Goal: Information Seeking & Learning: Learn about a topic

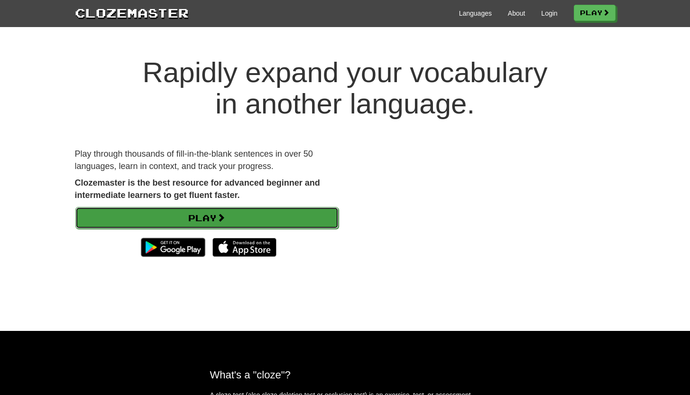
click at [275, 220] on link "Play" at bounding box center [206, 218] width 263 height 22
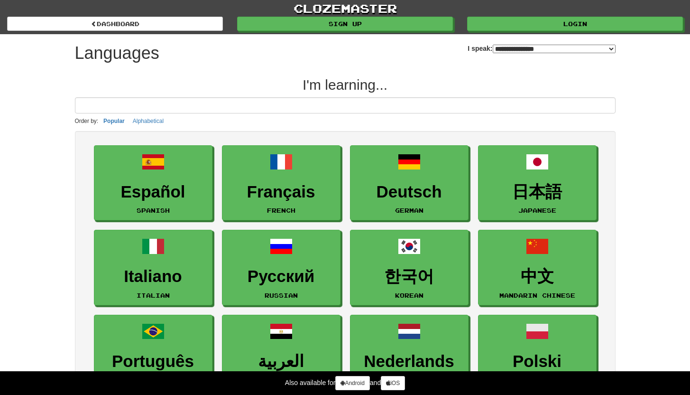
select select "*******"
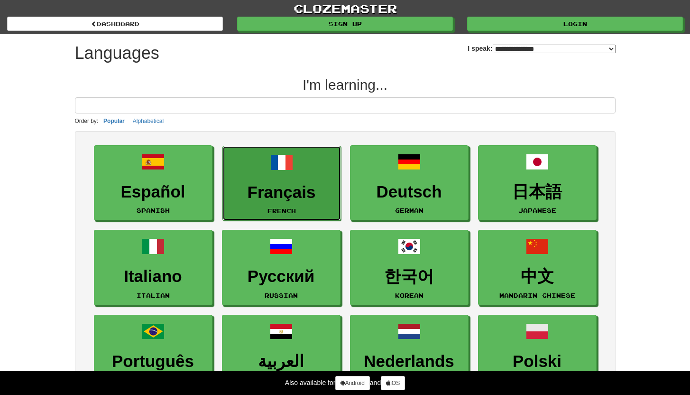
click at [310, 189] on h3 "Français" at bounding box center [282, 192] width 108 height 19
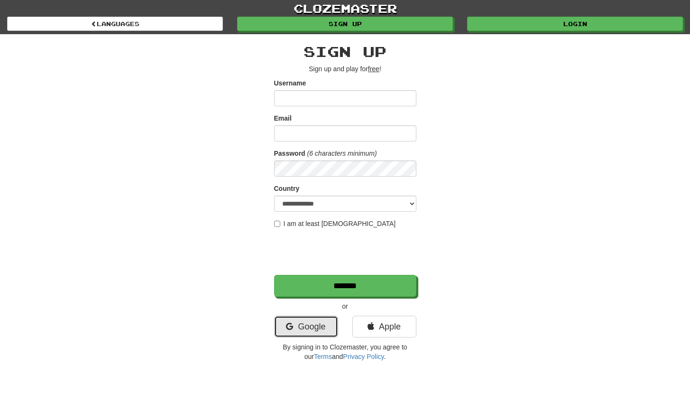
click at [302, 322] on link "Google" at bounding box center [306, 326] width 64 height 22
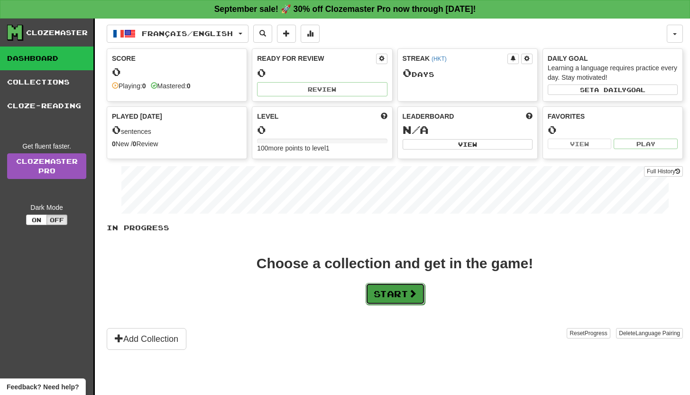
click at [396, 299] on button "Start" at bounding box center [395, 294] width 59 height 22
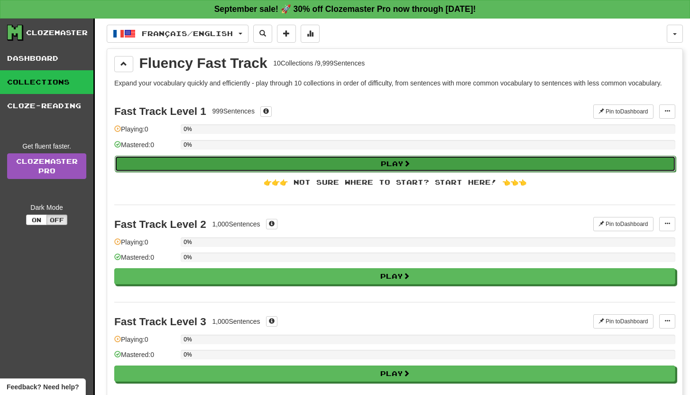
click at [212, 167] on button "Play" at bounding box center [395, 164] width 561 height 16
select select "**"
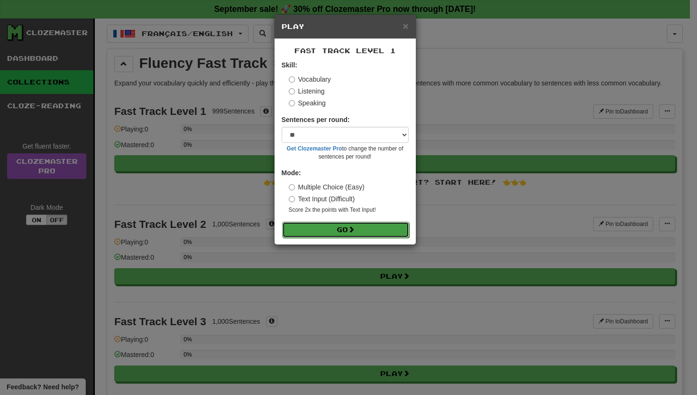
click at [327, 237] on button "Go" at bounding box center [345, 230] width 127 height 16
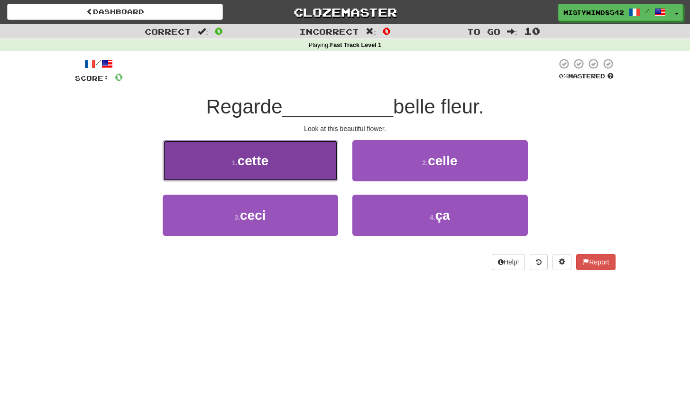
click at [289, 169] on button "1 . cette" at bounding box center [251, 160] width 176 height 41
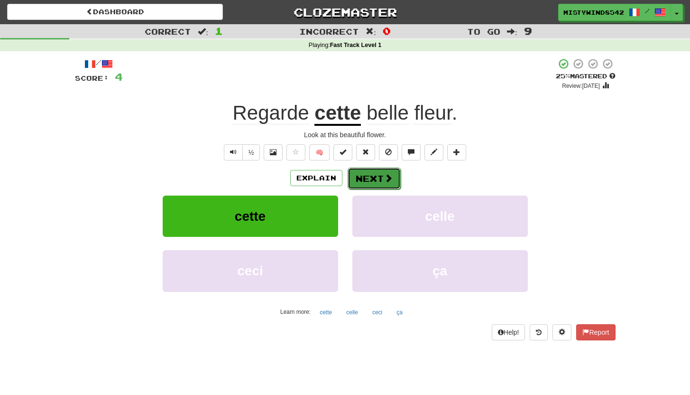
click at [399, 183] on button "Next" at bounding box center [374, 178] width 53 height 22
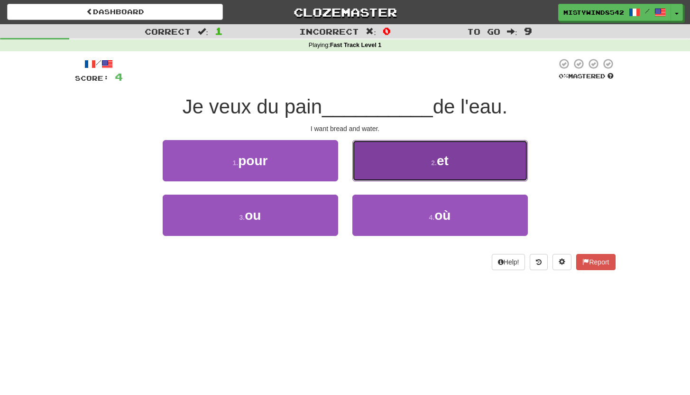
click at [413, 170] on button "2 . et" at bounding box center [440, 160] width 176 height 41
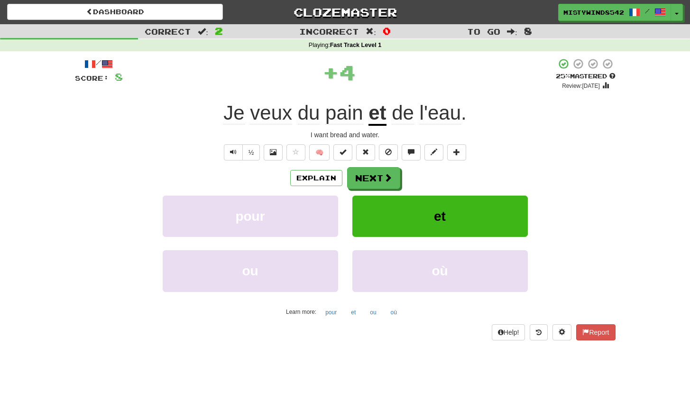
click at [361, 189] on div "Explain Next pour et ou où Learn more: pour et ou où" at bounding box center [345, 243] width 541 height 152
click at [367, 184] on button "Next" at bounding box center [374, 178] width 53 height 22
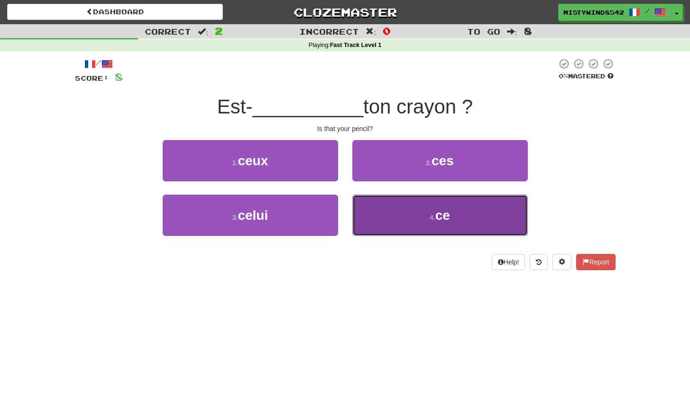
click at [455, 210] on button "4 . ce" at bounding box center [440, 215] width 176 height 41
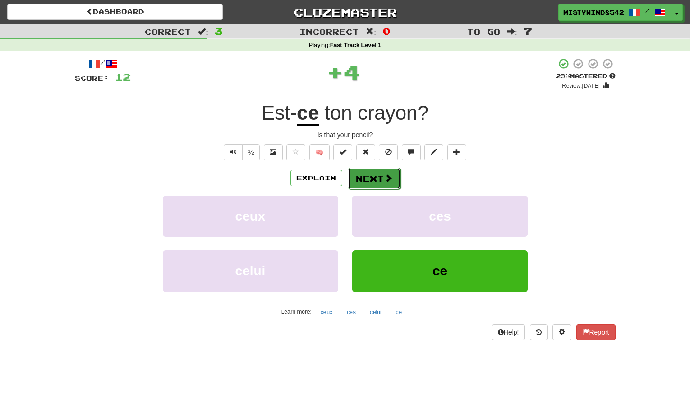
click at [384, 172] on button "Next" at bounding box center [374, 178] width 53 height 22
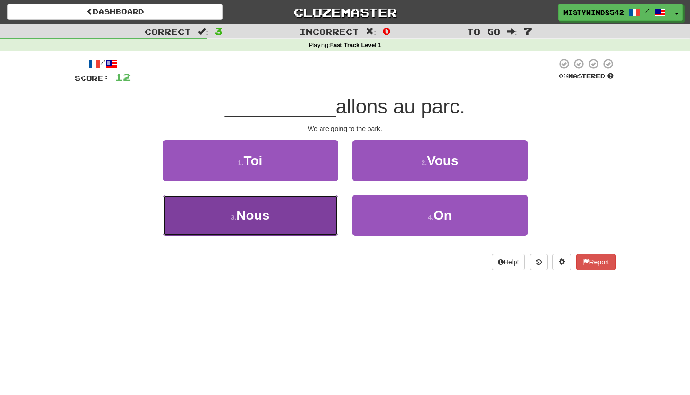
click at [322, 205] on button "3 . Nous" at bounding box center [251, 215] width 176 height 41
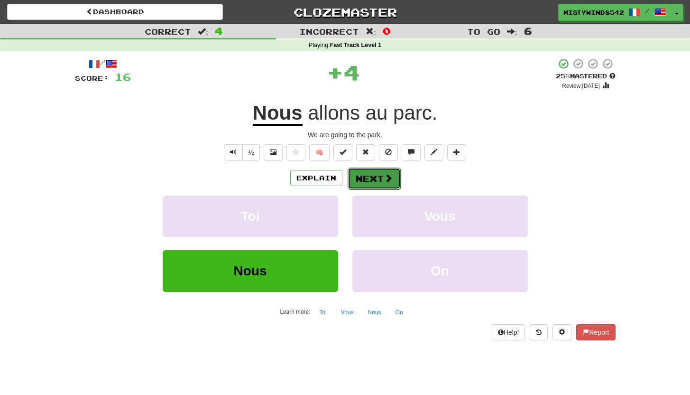
click at [382, 181] on button "Next" at bounding box center [374, 178] width 53 height 22
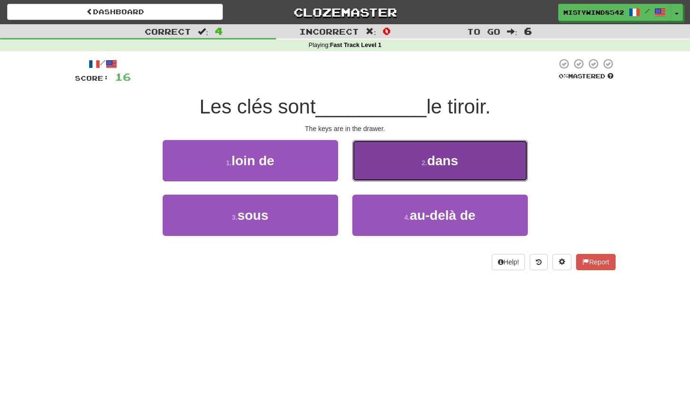
click at [477, 147] on button "2 . dans" at bounding box center [440, 160] width 176 height 41
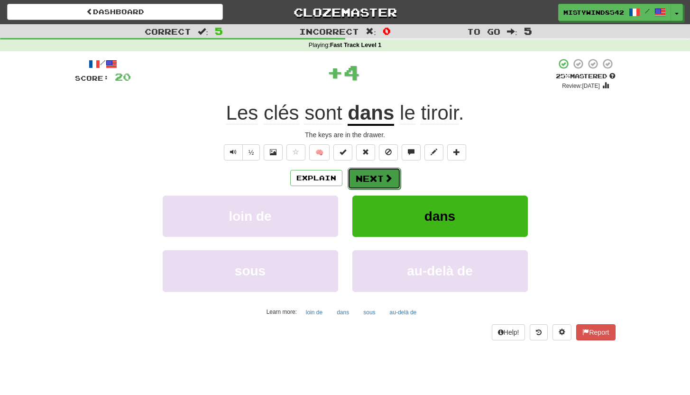
click at [380, 177] on button "Next" at bounding box center [374, 178] width 53 height 22
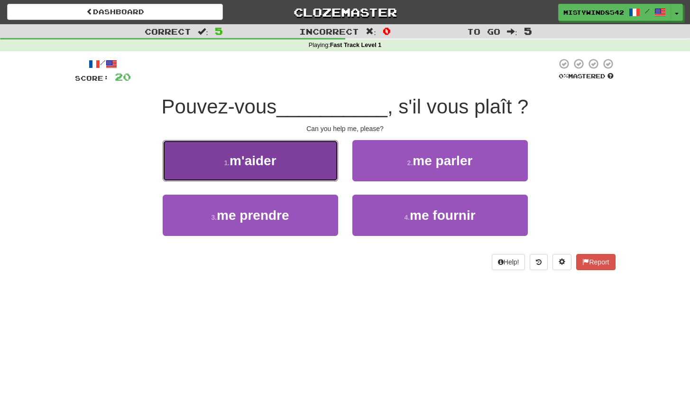
click at [314, 166] on button "1 . m'aider" at bounding box center [251, 160] width 176 height 41
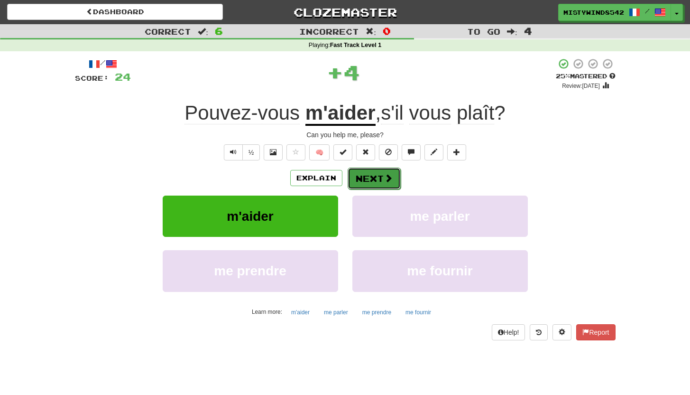
click at [375, 184] on button "Next" at bounding box center [374, 178] width 53 height 22
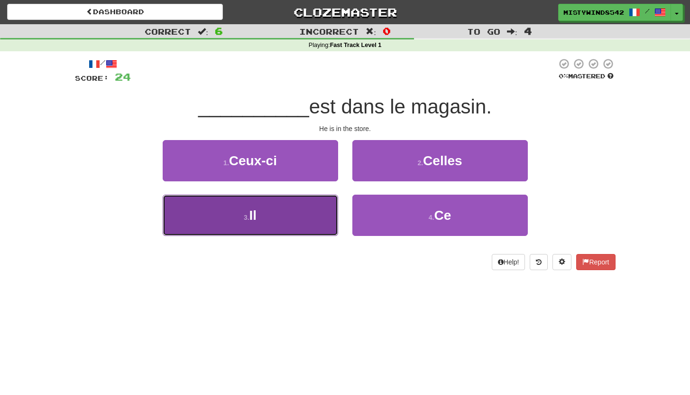
click at [295, 214] on button "3 . Il" at bounding box center [251, 215] width 176 height 41
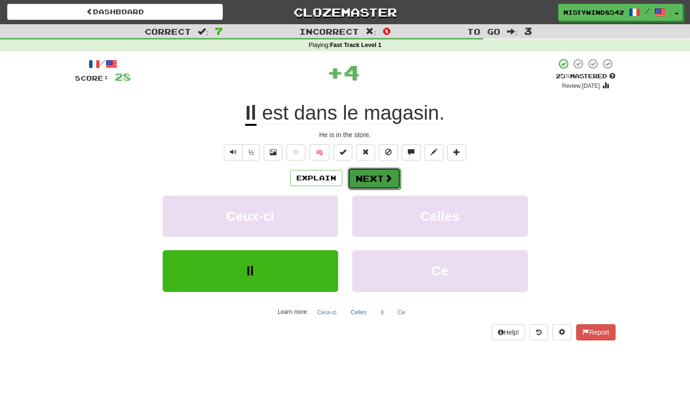
click at [369, 182] on button "Next" at bounding box center [374, 178] width 53 height 22
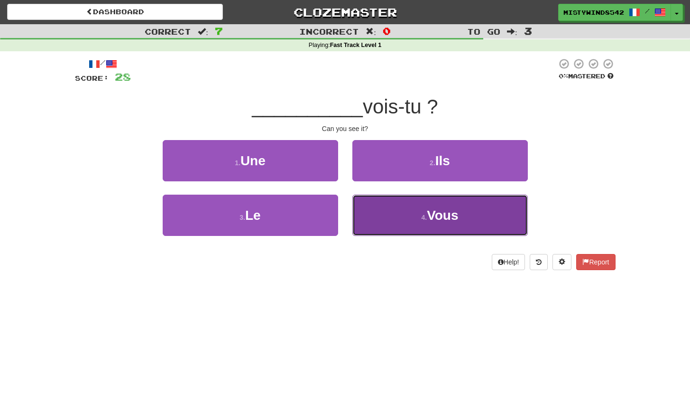
click at [492, 207] on button "4 . Vous" at bounding box center [440, 215] width 176 height 41
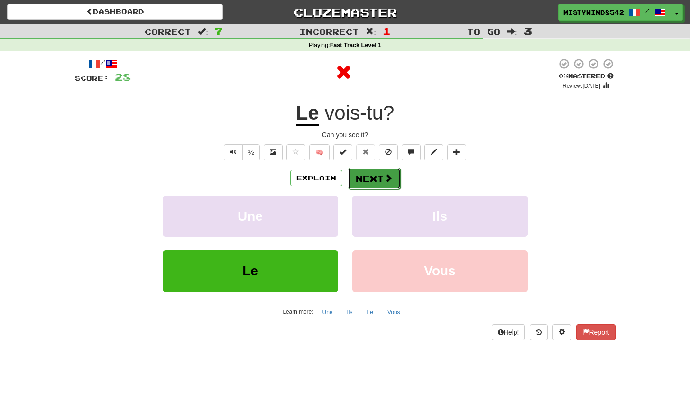
click at [384, 180] on span at bounding box center [388, 178] width 9 height 9
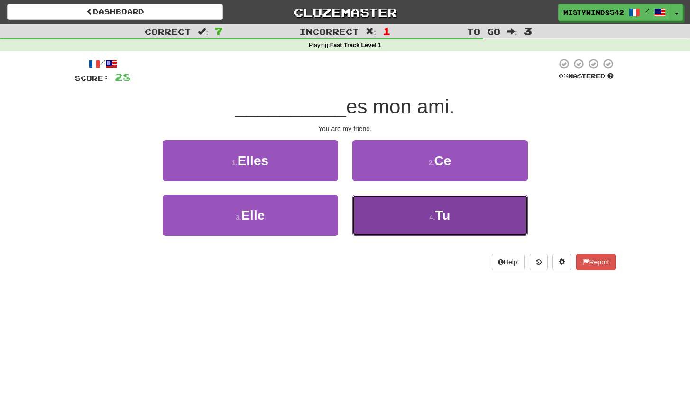
click at [441, 211] on span "Tu" at bounding box center [442, 215] width 15 height 15
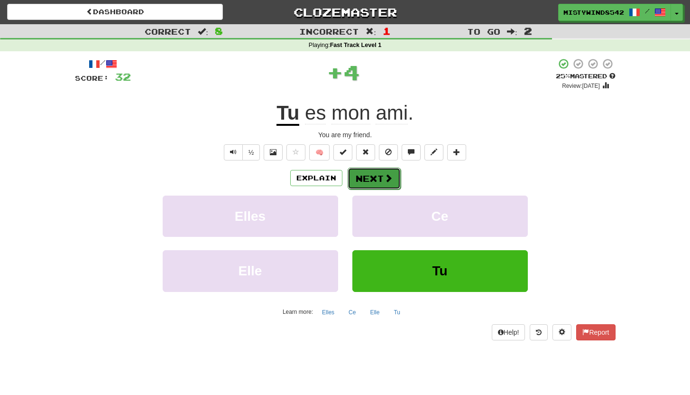
click at [396, 186] on button "Next" at bounding box center [374, 178] width 53 height 22
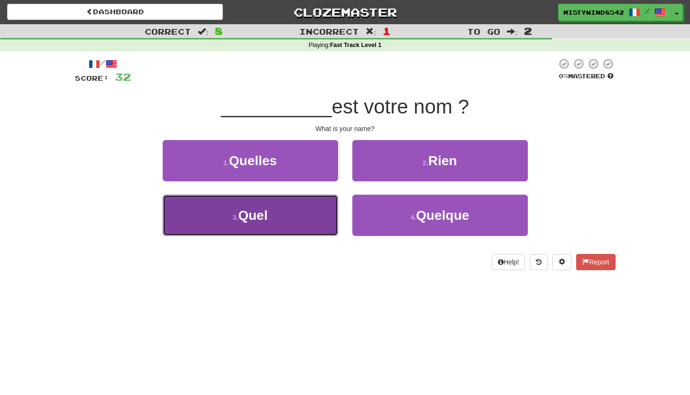
click at [314, 216] on button "3 . Quel" at bounding box center [251, 215] width 176 height 41
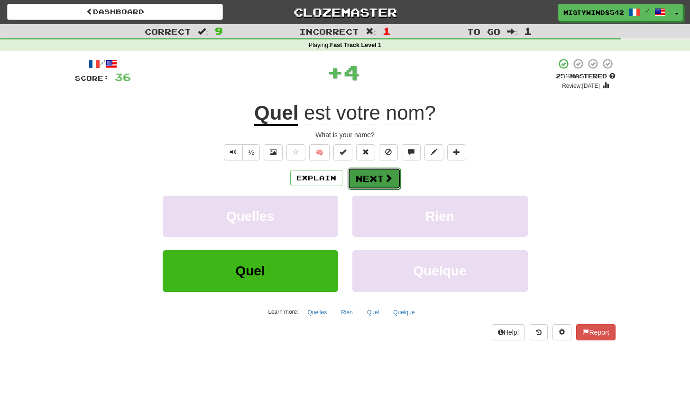
click at [386, 174] on span at bounding box center [388, 178] width 9 height 9
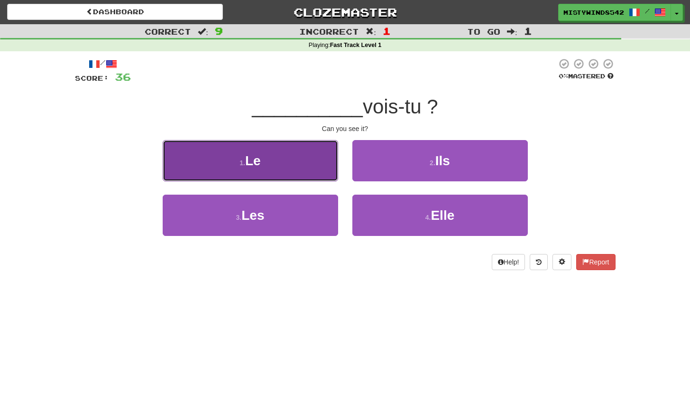
click at [299, 176] on button "1 . Le" at bounding box center [251, 160] width 176 height 41
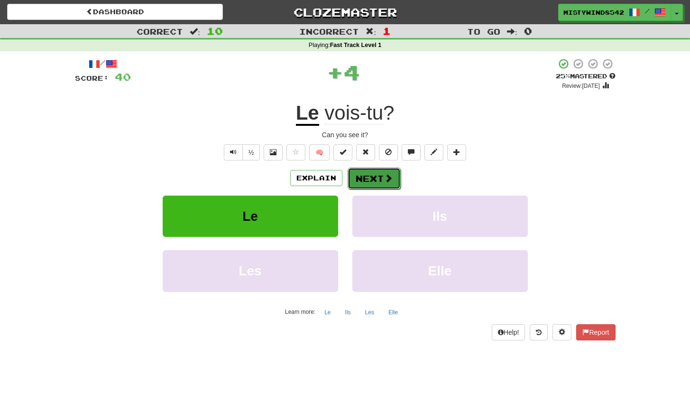
click at [387, 182] on span at bounding box center [388, 178] width 9 height 9
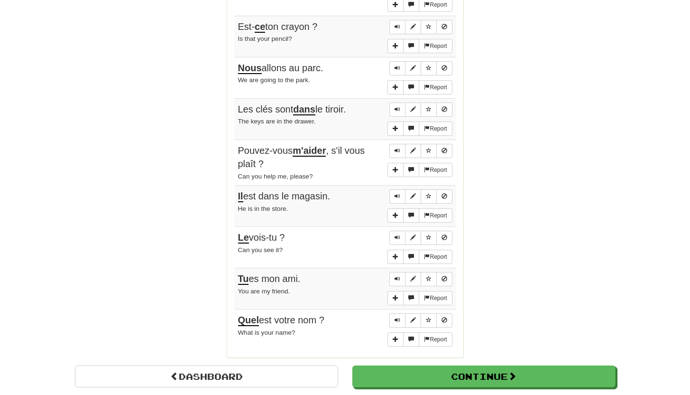
scroll to position [711, 0]
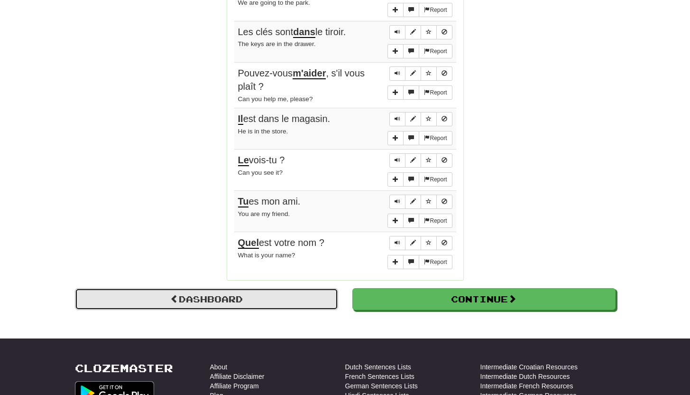
click at [207, 304] on link "Dashboard" at bounding box center [206, 299] width 263 height 22
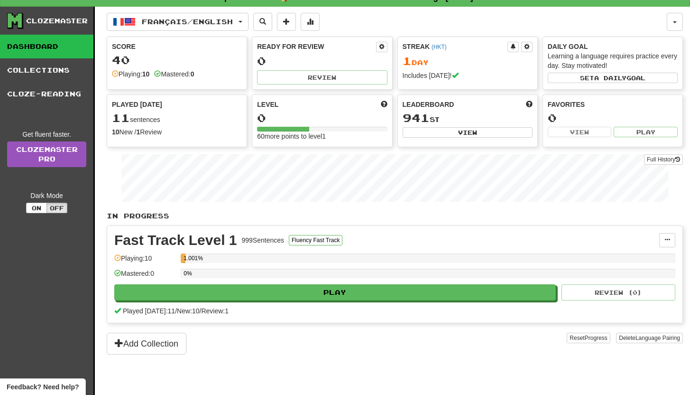
scroll to position [12, 0]
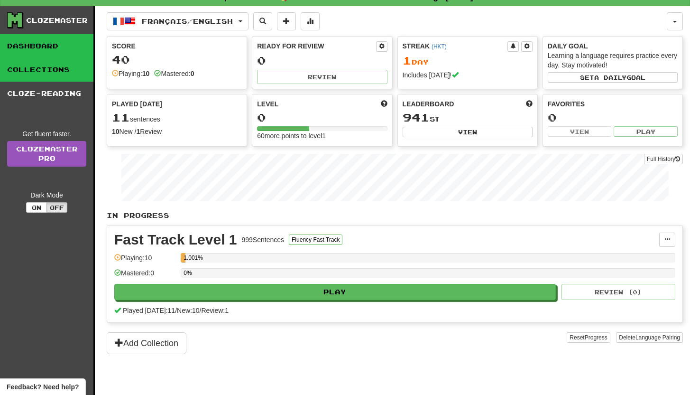
click at [49, 77] on link "Collections" at bounding box center [46, 70] width 93 height 24
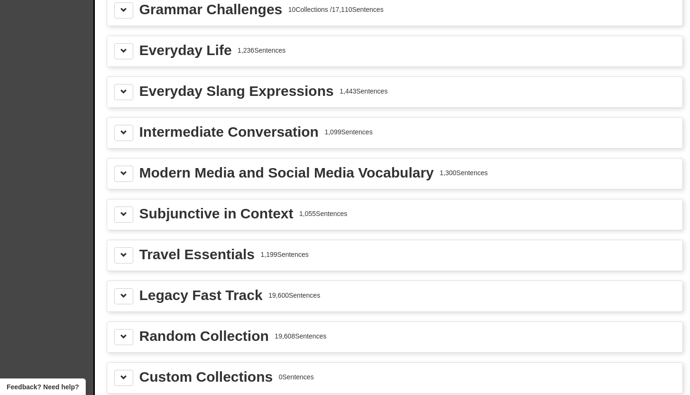
scroll to position [1110, 0]
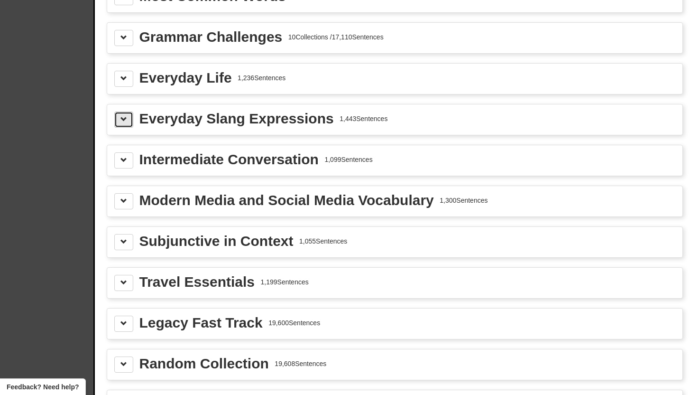
click at [129, 118] on button at bounding box center [123, 119] width 19 height 16
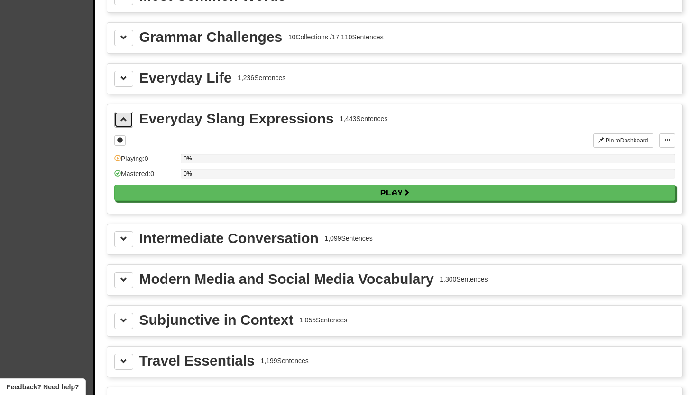
click at [129, 118] on button at bounding box center [123, 119] width 19 height 16
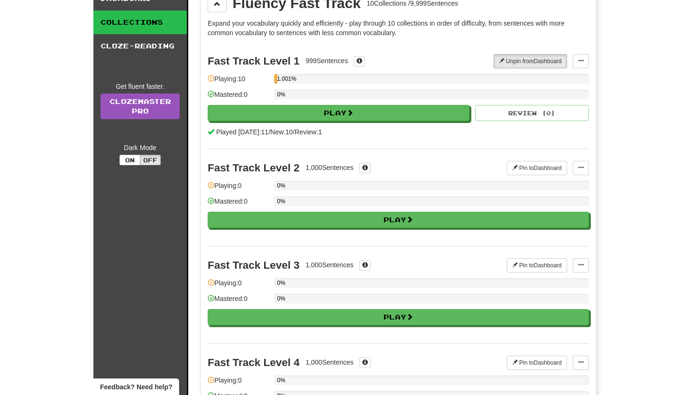
scroll to position [0, 0]
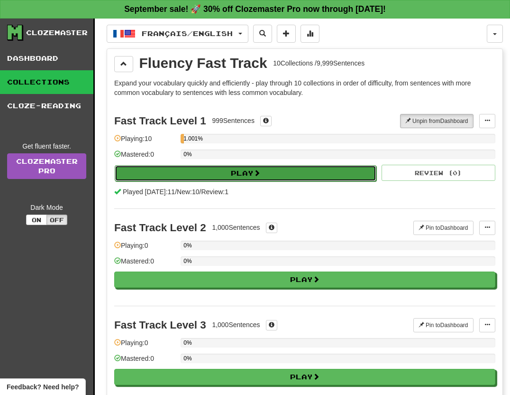
click at [327, 175] on button "Play" at bounding box center [246, 173] width 262 height 16
select select "**"
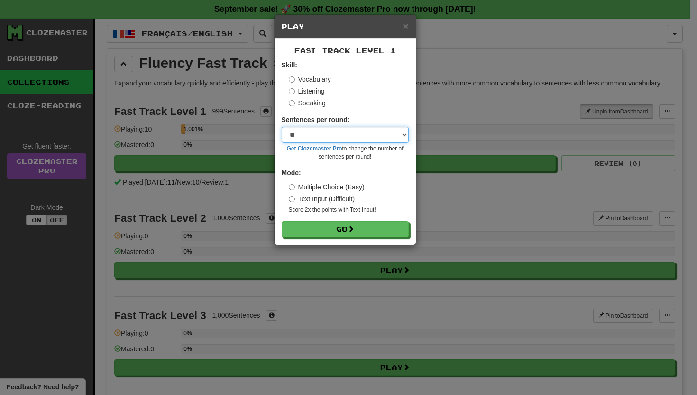
click at [389, 136] on select "* ** ** ** ** ** *** ********" at bounding box center [345, 135] width 127 height 16
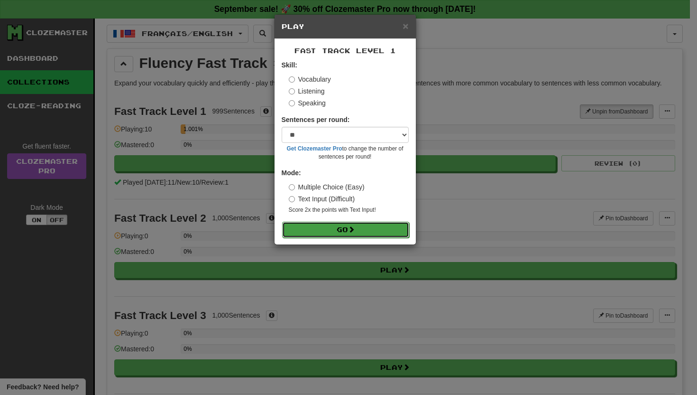
click at [350, 232] on span at bounding box center [351, 229] width 7 height 7
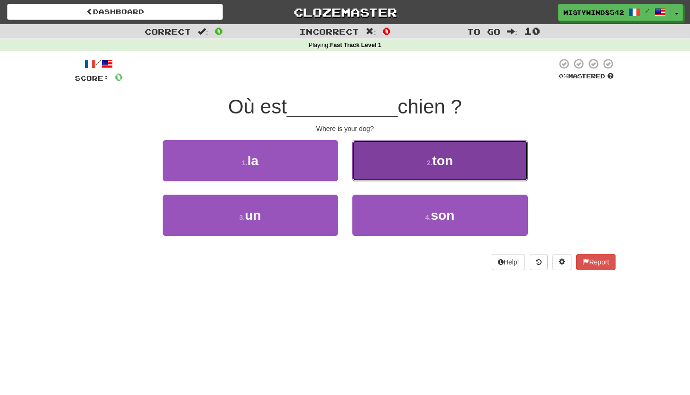
click at [401, 174] on button "2 . ton" at bounding box center [440, 160] width 176 height 41
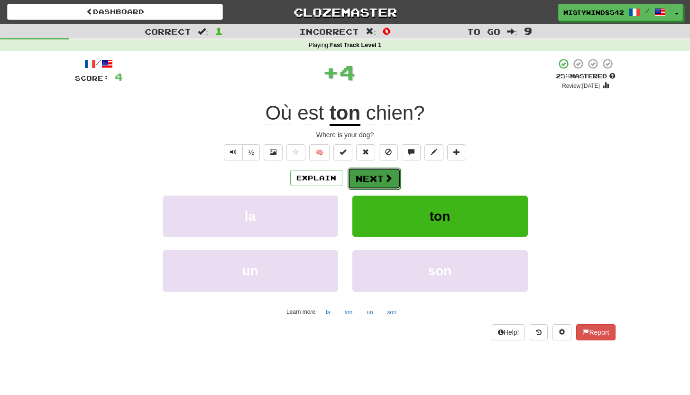
click at [387, 174] on span at bounding box center [388, 178] width 9 height 9
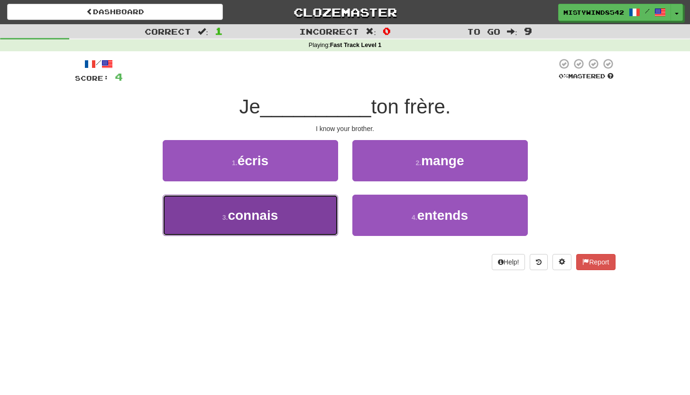
click at [317, 204] on button "3 . connais" at bounding box center [251, 215] width 176 height 41
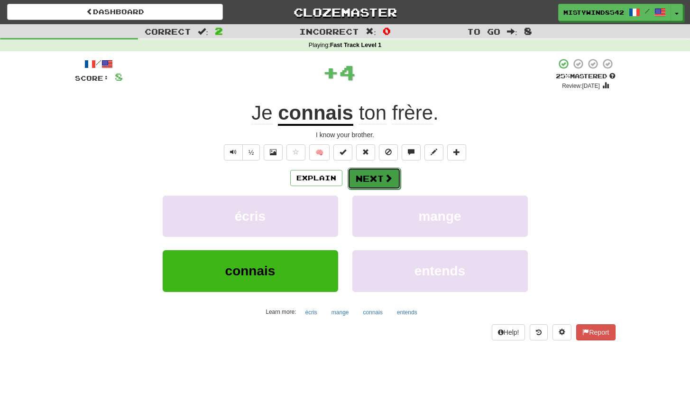
click at [377, 171] on button "Next" at bounding box center [374, 178] width 53 height 22
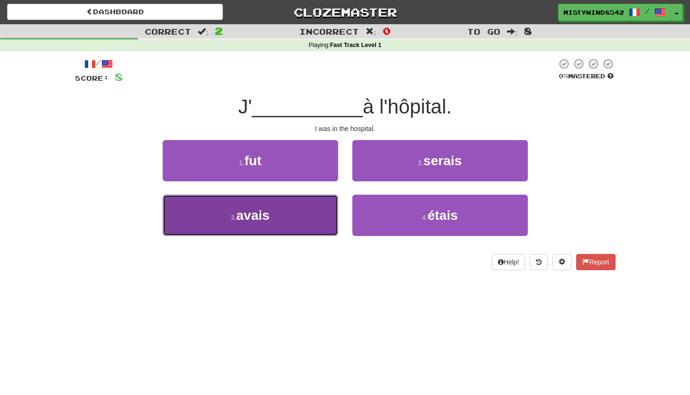
click at [304, 221] on button "3 . avais" at bounding box center [251, 215] width 176 height 41
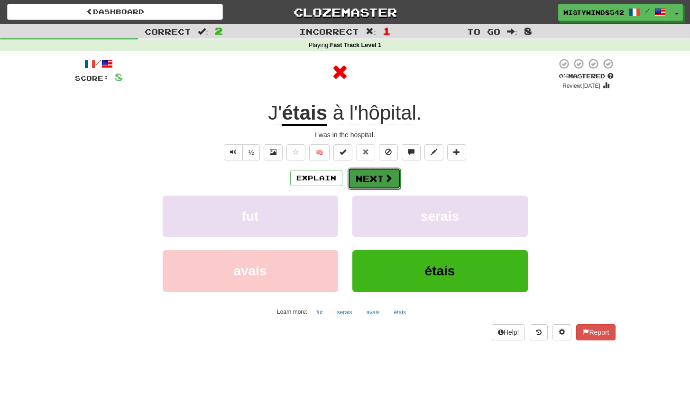
click at [376, 178] on button "Next" at bounding box center [374, 178] width 53 height 22
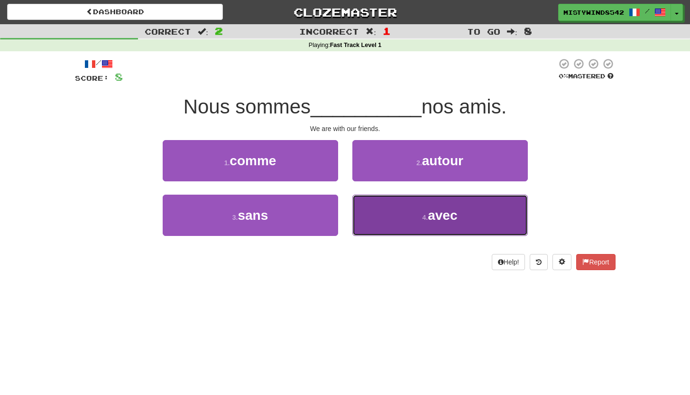
click at [404, 209] on button "4 . avec" at bounding box center [440, 215] width 176 height 41
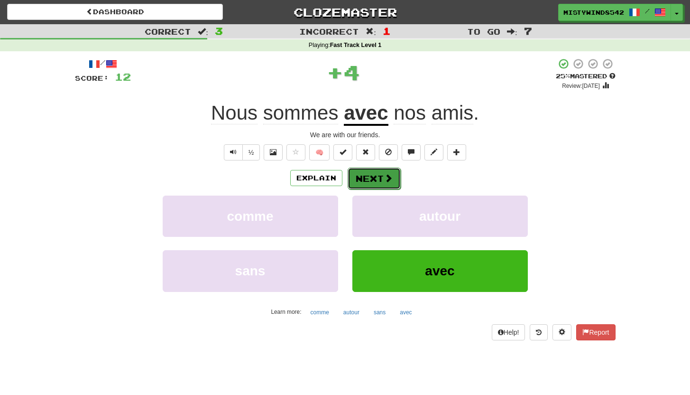
click at [370, 181] on button "Next" at bounding box center [374, 178] width 53 height 22
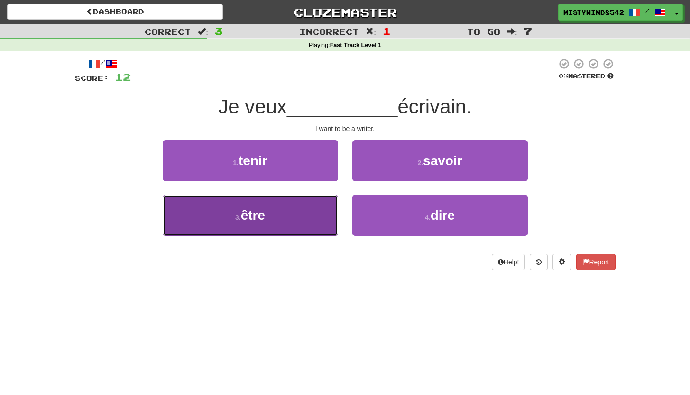
click at [283, 215] on button "3 . être" at bounding box center [251, 215] width 176 height 41
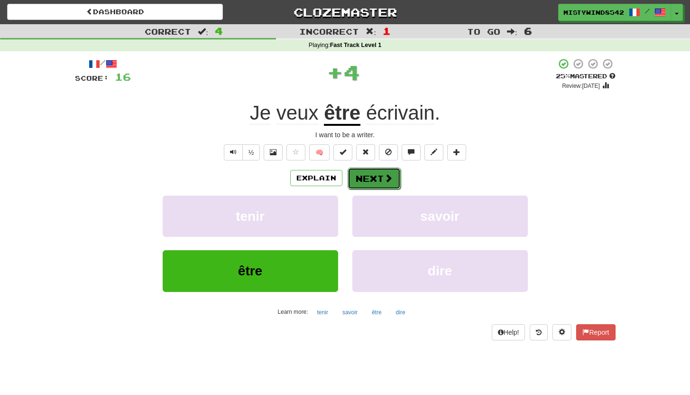
click at [380, 174] on button "Next" at bounding box center [374, 178] width 53 height 22
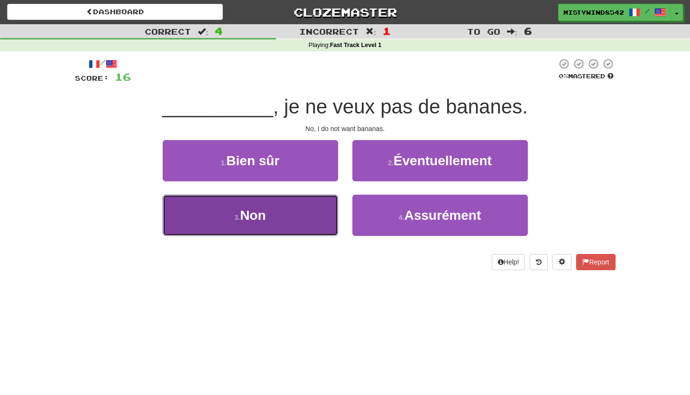
click at [287, 220] on button "3 . Non" at bounding box center [251, 215] width 176 height 41
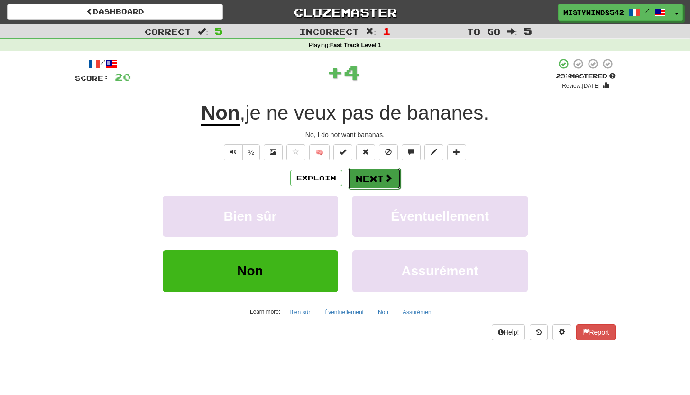
click at [369, 183] on button "Next" at bounding box center [374, 178] width 53 height 22
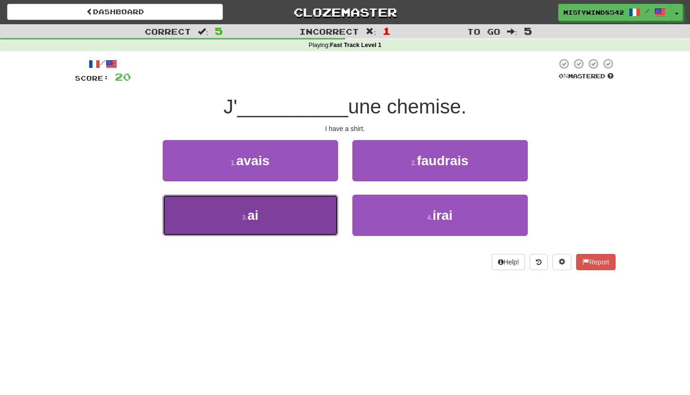
click at [313, 216] on button "3 . ai" at bounding box center [251, 215] width 176 height 41
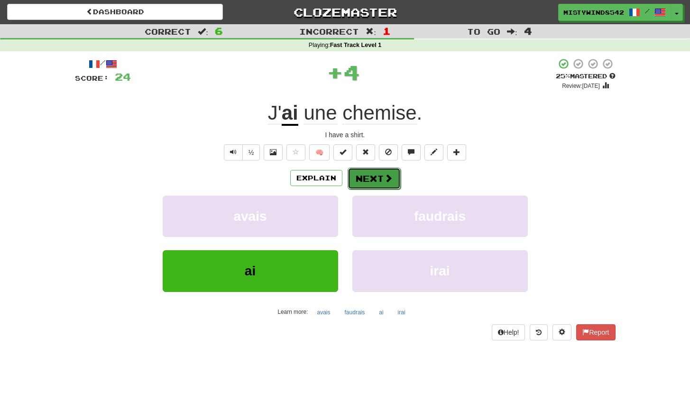
click at [371, 176] on button "Next" at bounding box center [374, 178] width 53 height 22
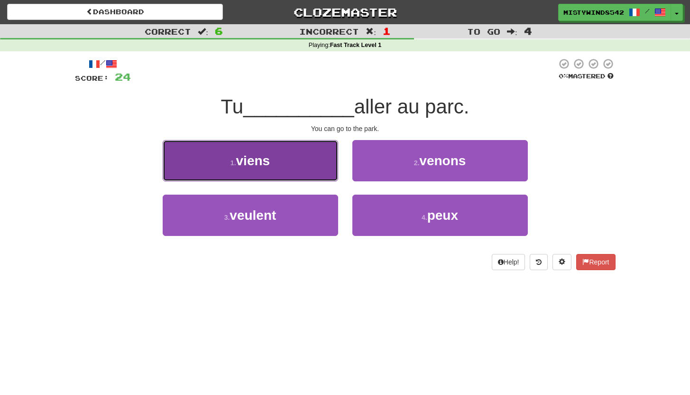
click at [306, 174] on button "1 . viens" at bounding box center [251, 160] width 176 height 41
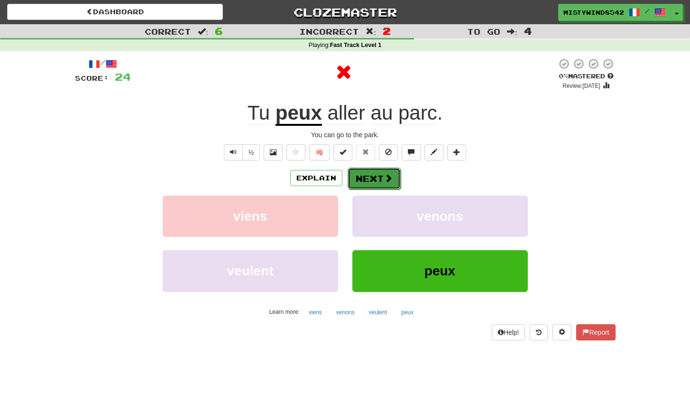
click at [370, 179] on button "Next" at bounding box center [374, 178] width 53 height 22
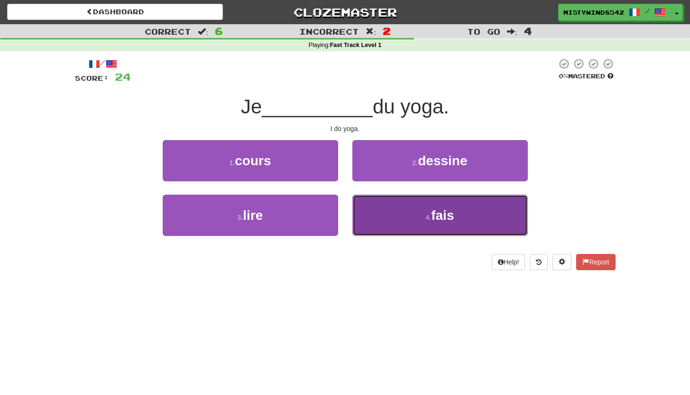
click at [389, 216] on button "4 . fais" at bounding box center [440, 215] width 176 height 41
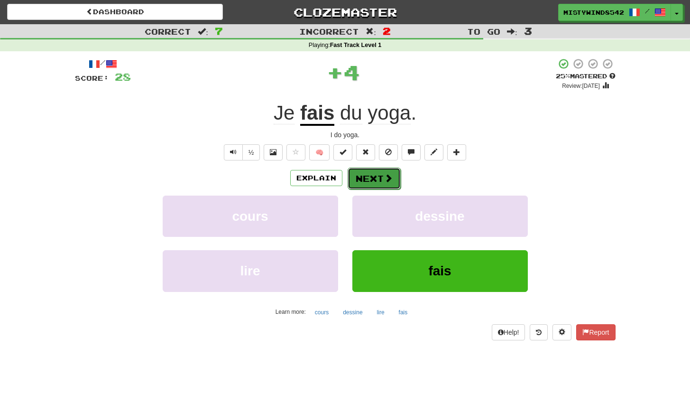
click at [367, 182] on button "Next" at bounding box center [374, 178] width 53 height 22
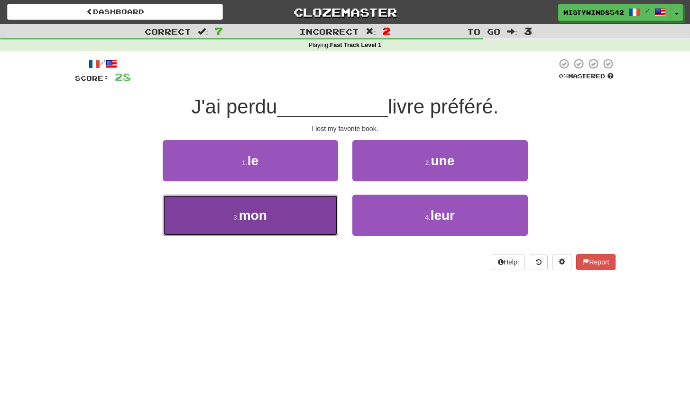
click at [306, 215] on button "3 . mon" at bounding box center [251, 215] width 176 height 41
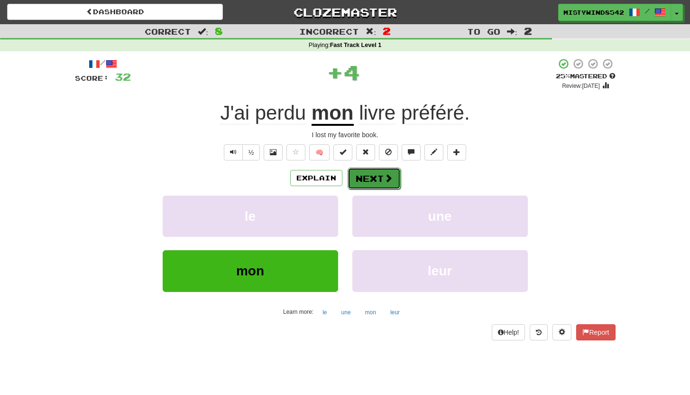
click at [369, 174] on button "Next" at bounding box center [374, 178] width 53 height 22
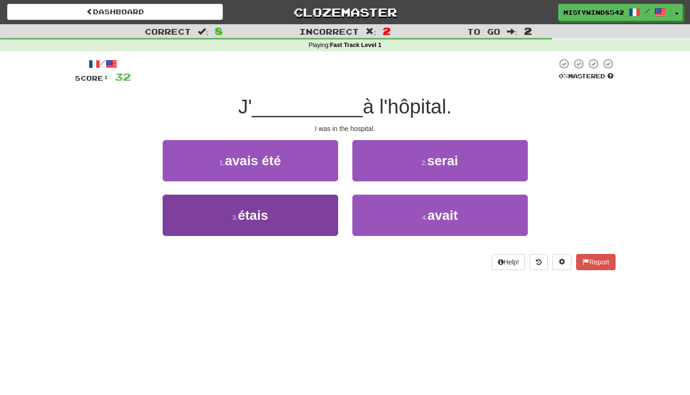
click at [296, 214] on button "3 . étais" at bounding box center [251, 215] width 176 height 41
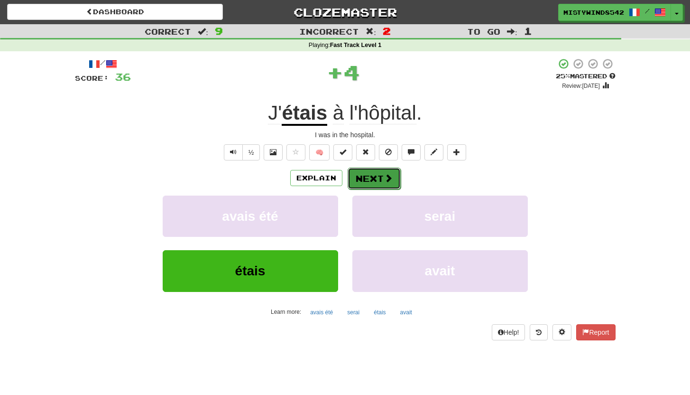
click at [350, 178] on button "Next" at bounding box center [374, 178] width 53 height 22
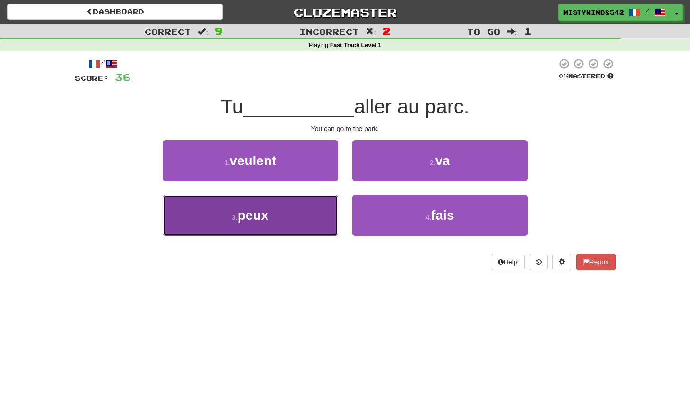
click at [302, 212] on button "3 . peux" at bounding box center [251, 215] width 176 height 41
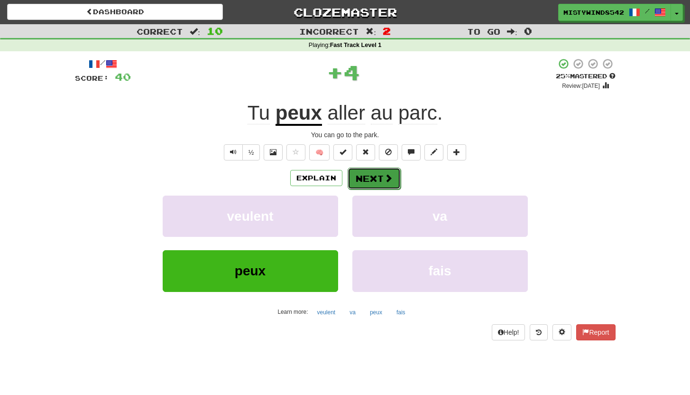
click at [384, 186] on button "Next" at bounding box center [374, 178] width 53 height 22
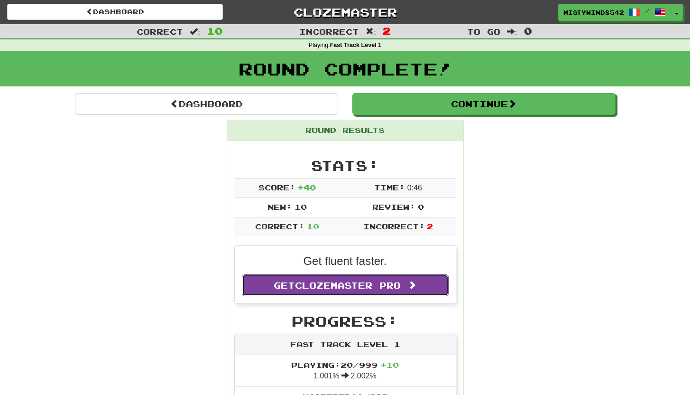
click at [393, 282] on span "Clozemaster Pro" at bounding box center [348, 285] width 106 height 10
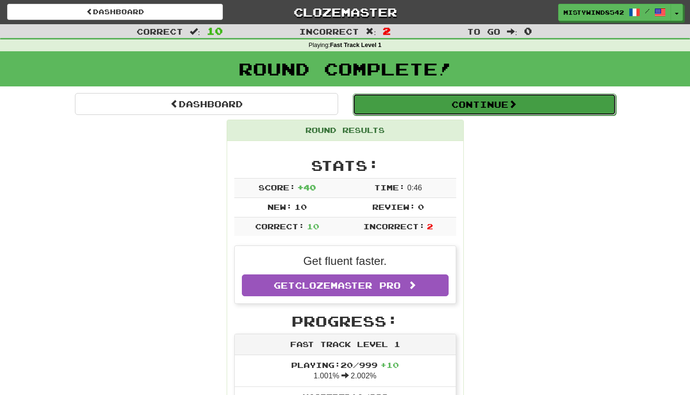
click at [497, 106] on button "Continue" at bounding box center [484, 104] width 263 height 22
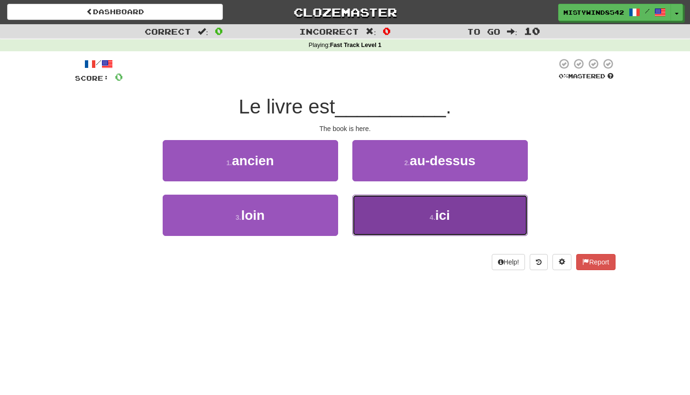
click at [400, 225] on button "4 . ici" at bounding box center [440, 215] width 176 height 41
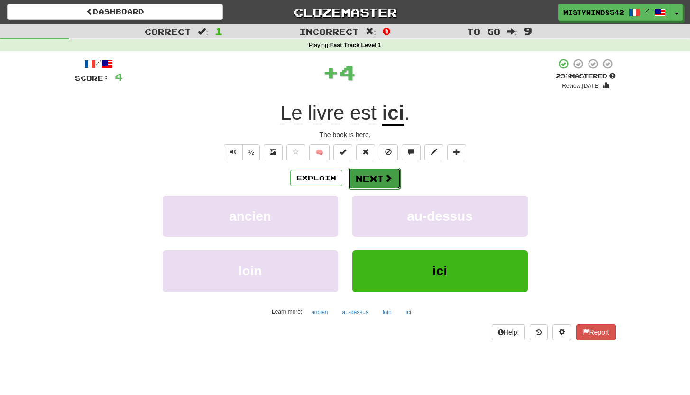
click at [384, 187] on button "Next" at bounding box center [374, 178] width 53 height 22
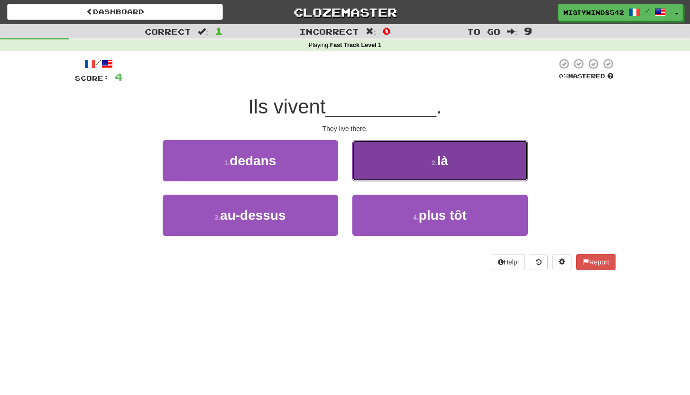
click at [417, 158] on button "2 . là" at bounding box center [440, 160] width 176 height 41
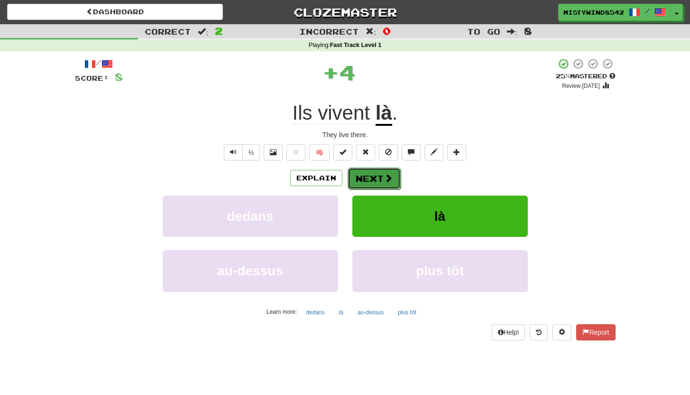
click at [377, 173] on button "Next" at bounding box center [374, 178] width 53 height 22
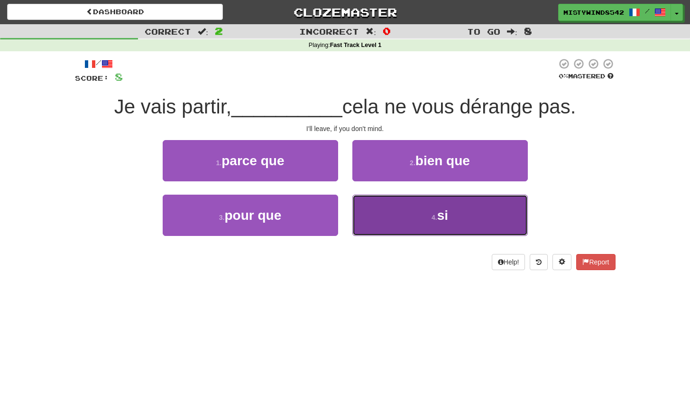
click at [395, 207] on button "4 . si" at bounding box center [440, 215] width 176 height 41
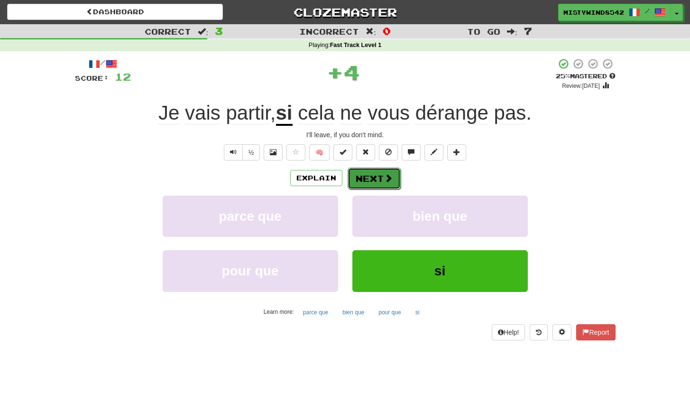
click at [380, 179] on button "Next" at bounding box center [374, 178] width 53 height 22
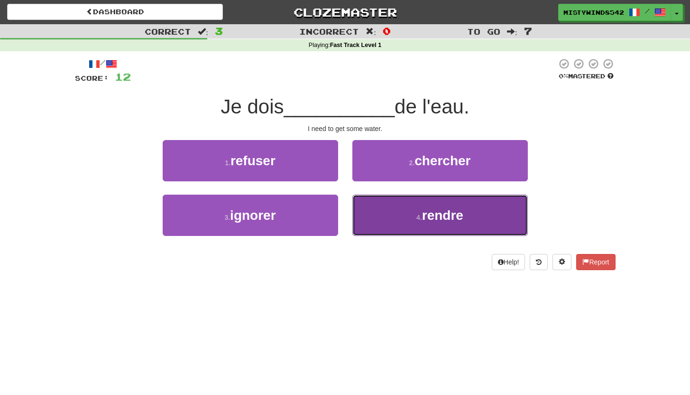
click at [442, 213] on span "rendre" at bounding box center [442, 215] width 41 height 15
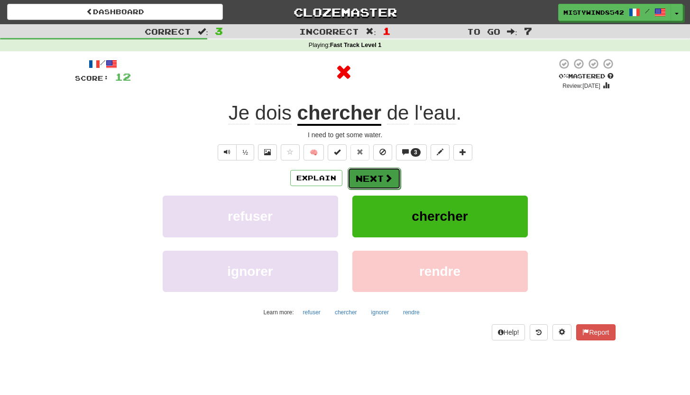
click at [368, 179] on button "Next" at bounding box center [374, 178] width 53 height 22
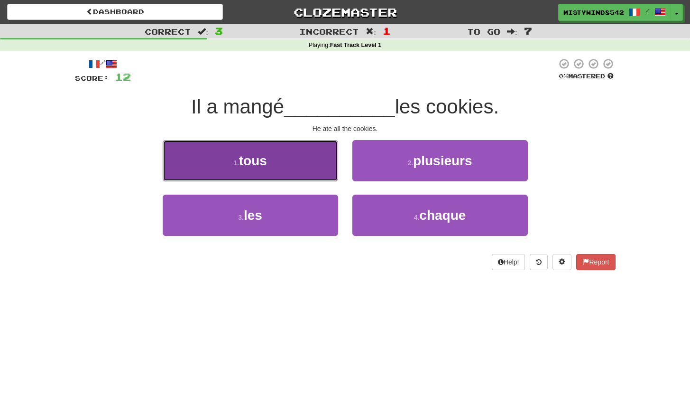
click at [318, 168] on button "1 . tous" at bounding box center [251, 160] width 176 height 41
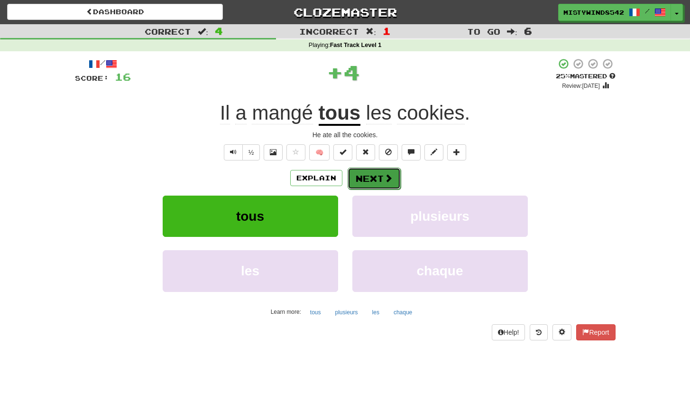
click at [398, 174] on button "Next" at bounding box center [374, 178] width 53 height 22
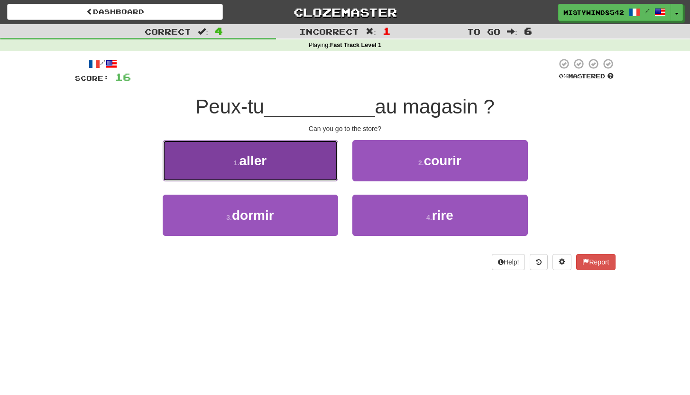
click at [292, 160] on button "1 . aller" at bounding box center [251, 160] width 176 height 41
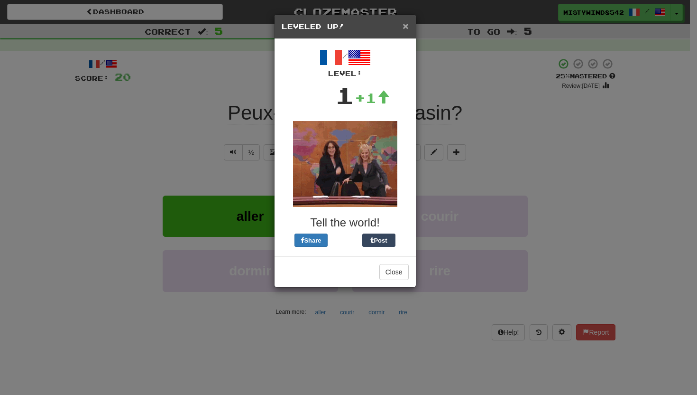
click at [406, 27] on span "×" at bounding box center [406, 25] width 6 height 11
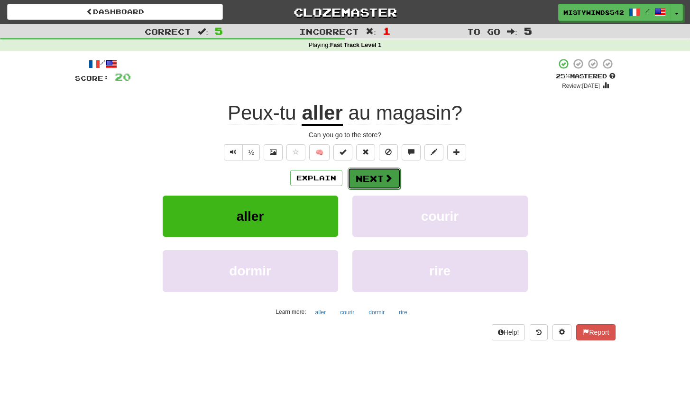
click at [375, 181] on button "Next" at bounding box center [374, 178] width 53 height 22
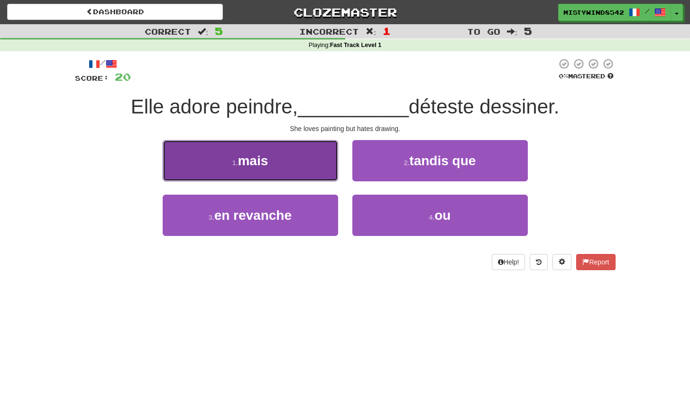
click at [309, 168] on button "1 . mais" at bounding box center [251, 160] width 176 height 41
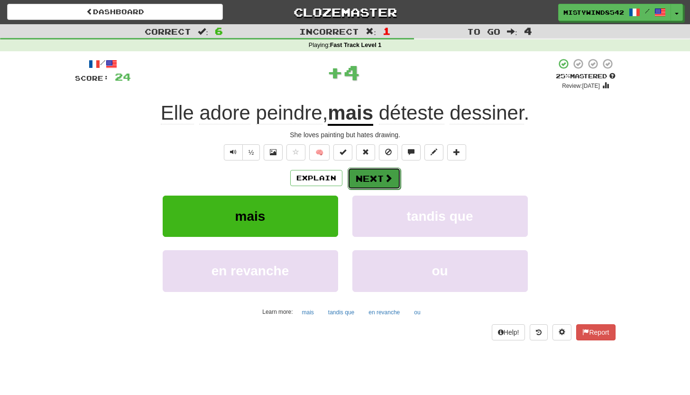
click at [389, 186] on button "Next" at bounding box center [374, 178] width 53 height 22
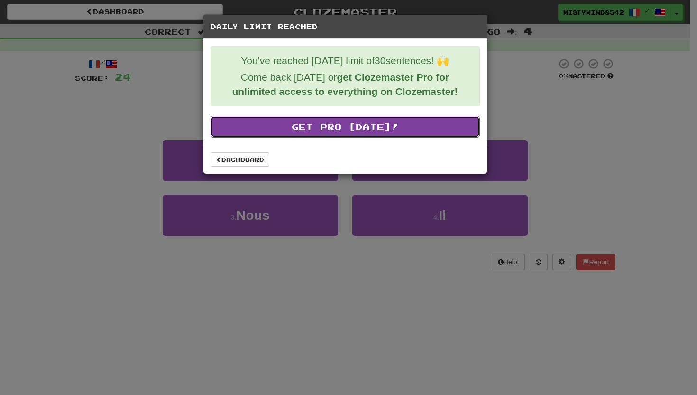
click at [360, 132] on link "Get Pro Today!" at bounding box center [345, 127] width 269 height 22
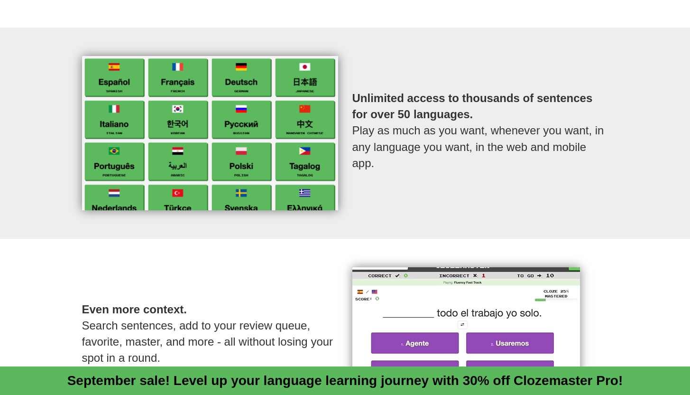
scroll to position [413, 0]
